Goal: Transaction & Acquisition: Download file/media

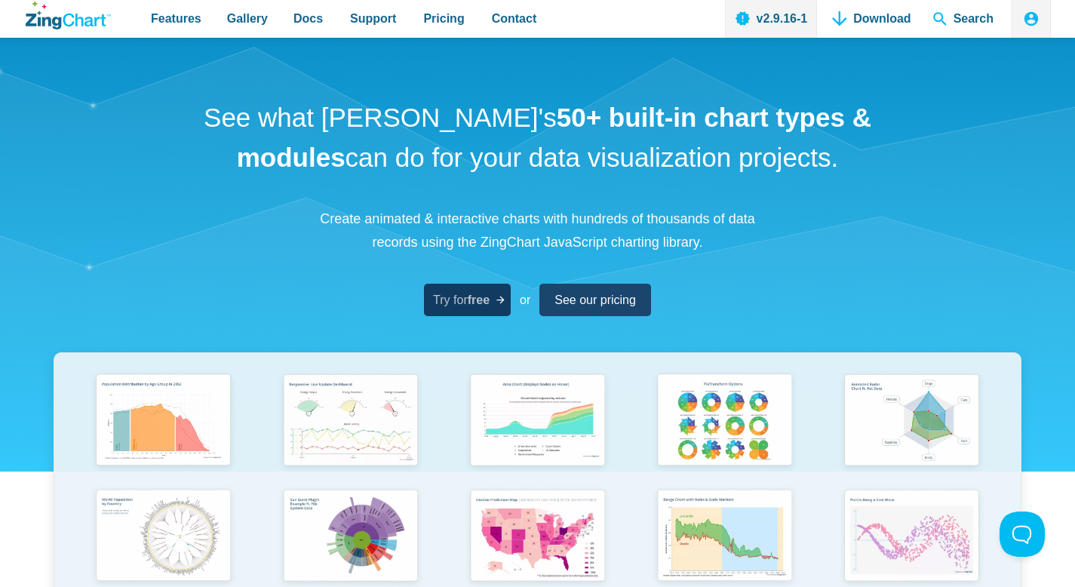
click at [463, 302] on span "Try for free" at bounding box center [461, 300] width 57 height 20
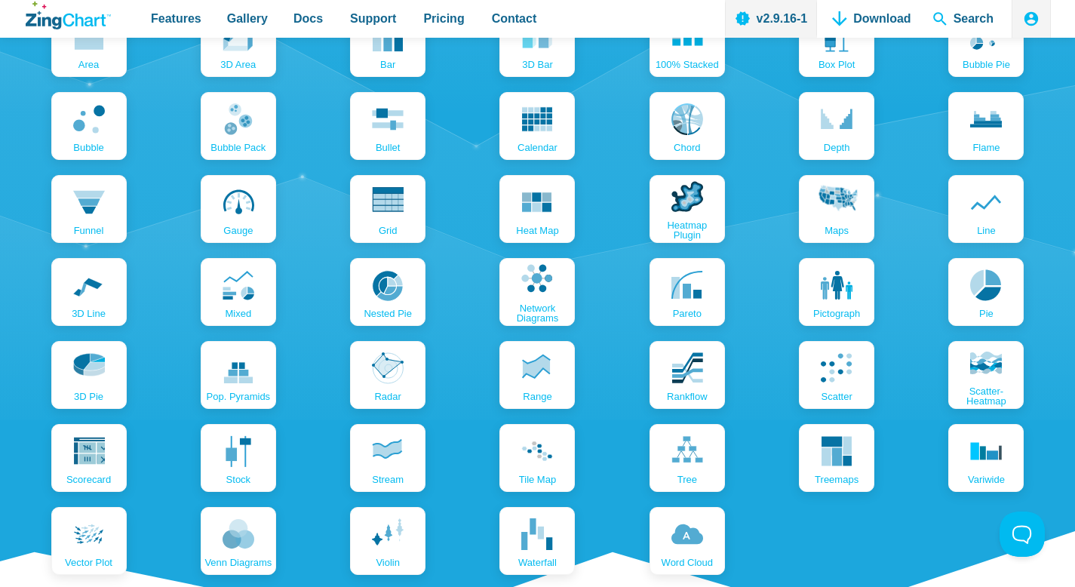
scroll to position [1659, 0]
